Goal: Task Accomplishment & Management: Manage account settings

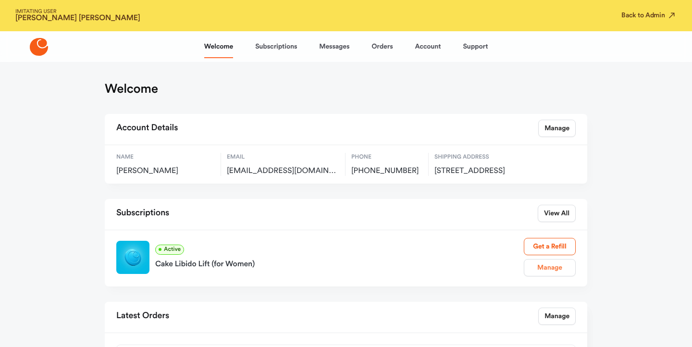
click at [536, 273] on link "Manage" at bounding box center [549, 267] width 52 height 17
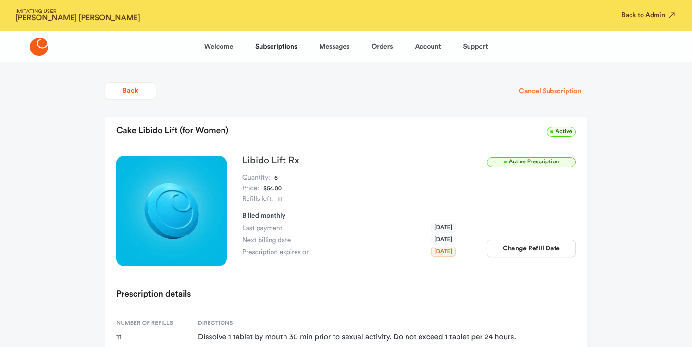
click at [523, 88] on button "Cancel Subscription" at bounding box center [549, 91] width 74 height 17
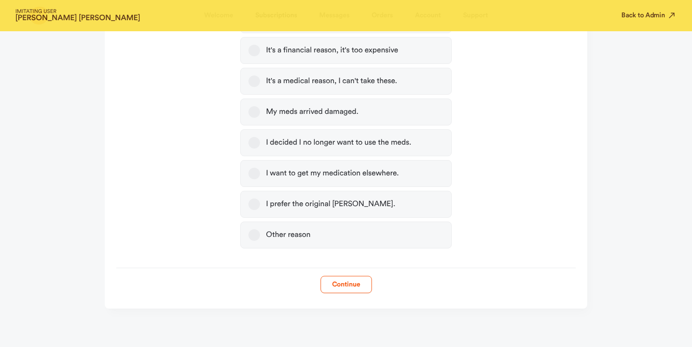
click at [363, 240] on label "Other reason" at bounding box center [345, 234] width 211 height 27
click at [260, 240] on button "Other reason" at bounding box center [254, 235] width 12 height 12
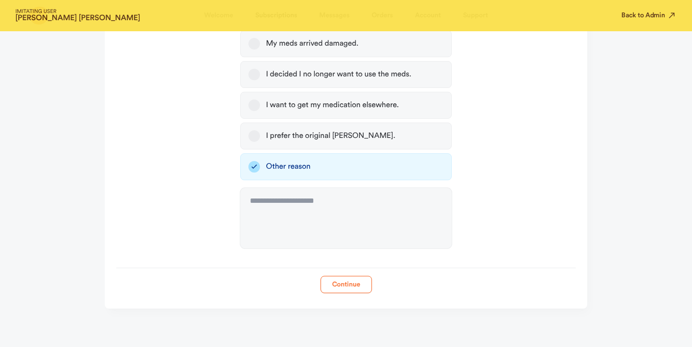
click at [328, 291] on button "Continue" at bounding box center [345, 284] width 51 height 17
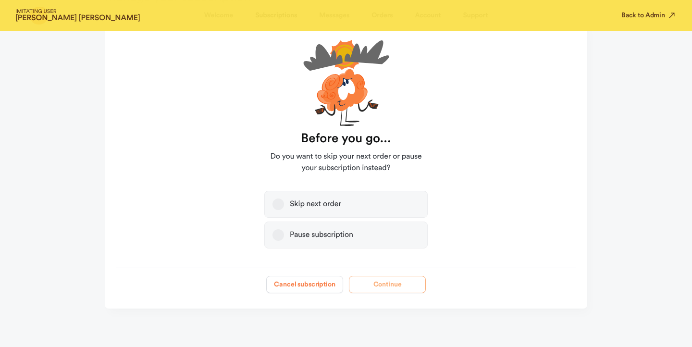
click at [321, 284] on button "Cancel subscription" at bounding box center [304, 284] width 77 height 17
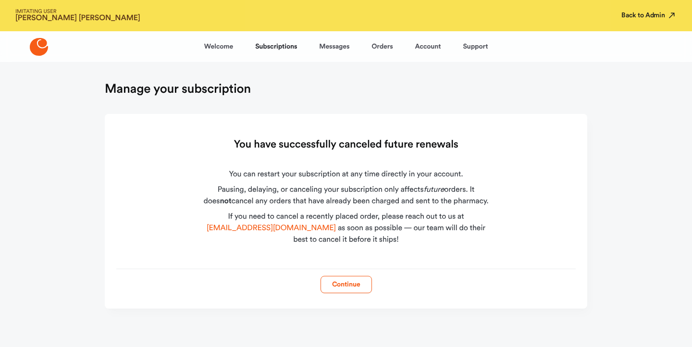
click at [641, 15] on button "Back to Admin" at bounding box center [648, 16] width 55 height 10
